Goal: Task Accomplishment & Management: Use online tool/utility

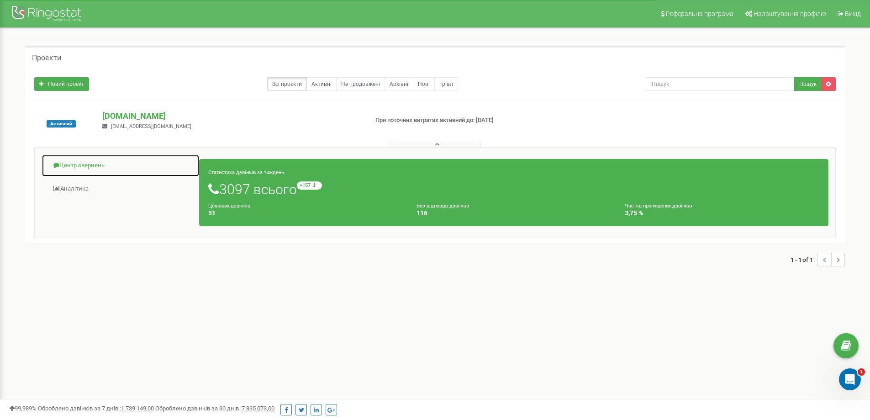
click at [85, 165] on link "Центр звернень" at bounding box center [121, 165] width 158 height 22
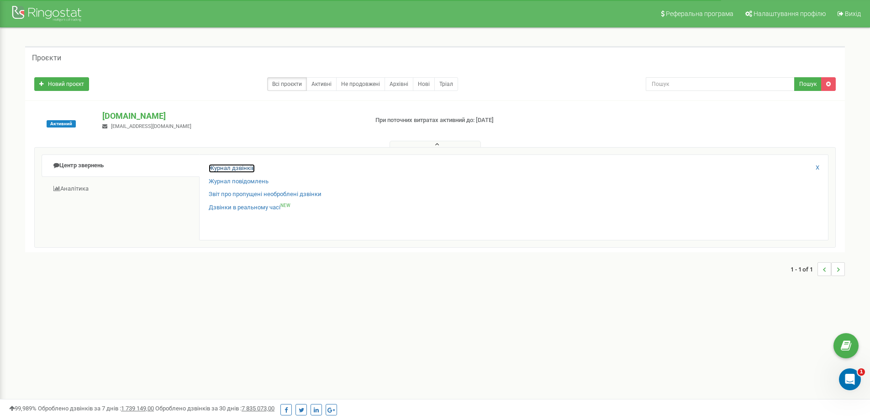
click at [219, 165] on link "Журнал дзвінків" at bounding box center [232, 168] width 46 height 9
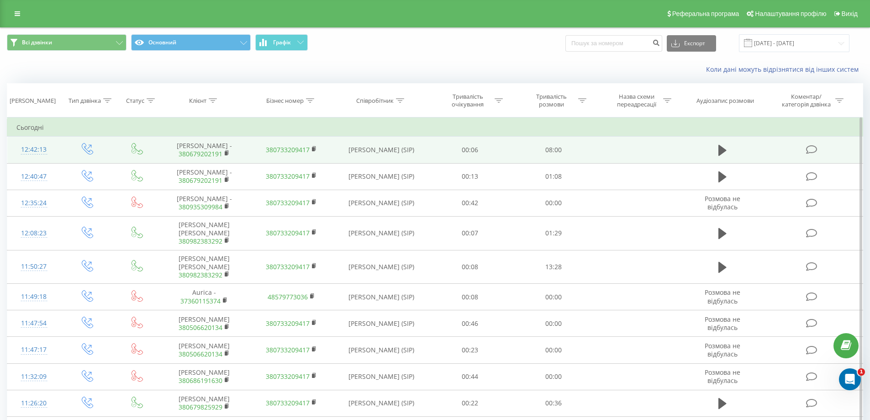
click at [614, 152] on td at bounding box center [638, 150] width 87 height 26
click at [719, 150] on icon at bounding box center [723, 150] width 8 height 13
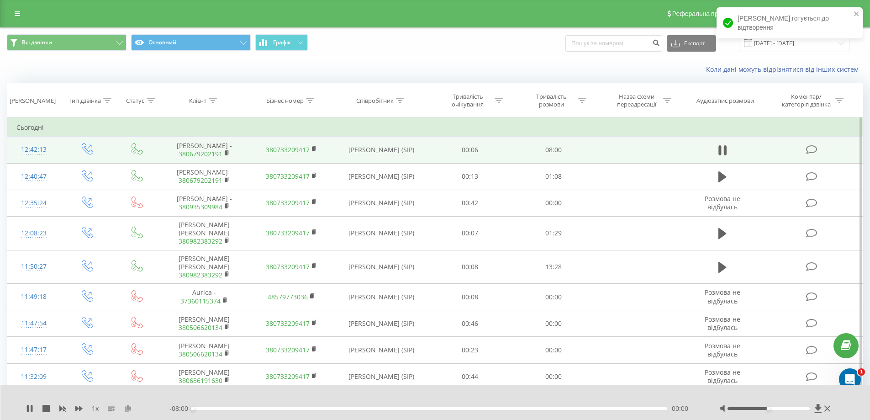
click at [128, 410] on icon at bounding box center [128, 408] width 8 height 6
click at [721, 152] on icon at bounding box center [723, 150] width 8 height 13
